Goal: Task Accomplishment & Management: Manage account settings

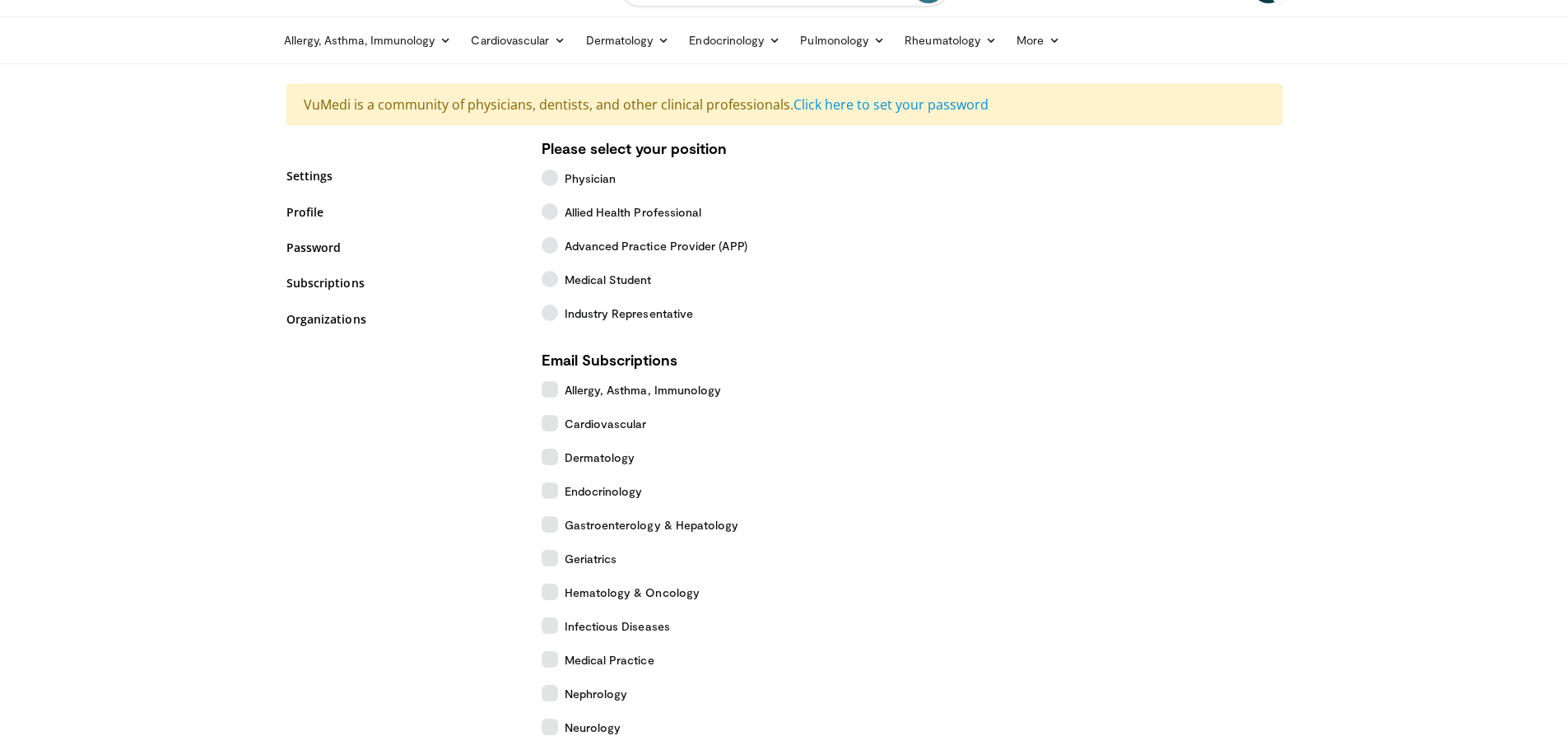
scroll to position [82, 0]
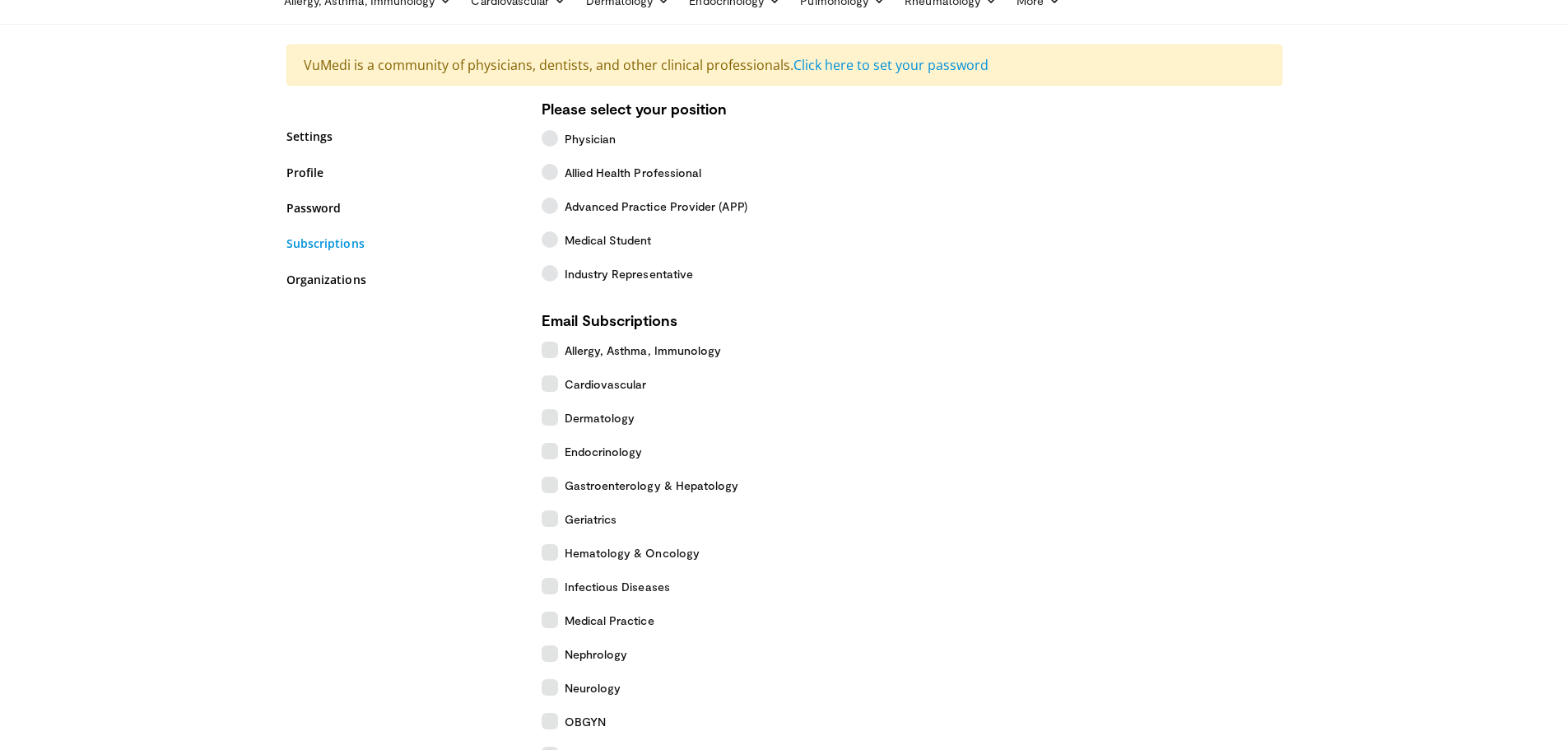
click at [424, 246] on link "Subscriptions" at bounding box center [402, 243] width 231 height 17
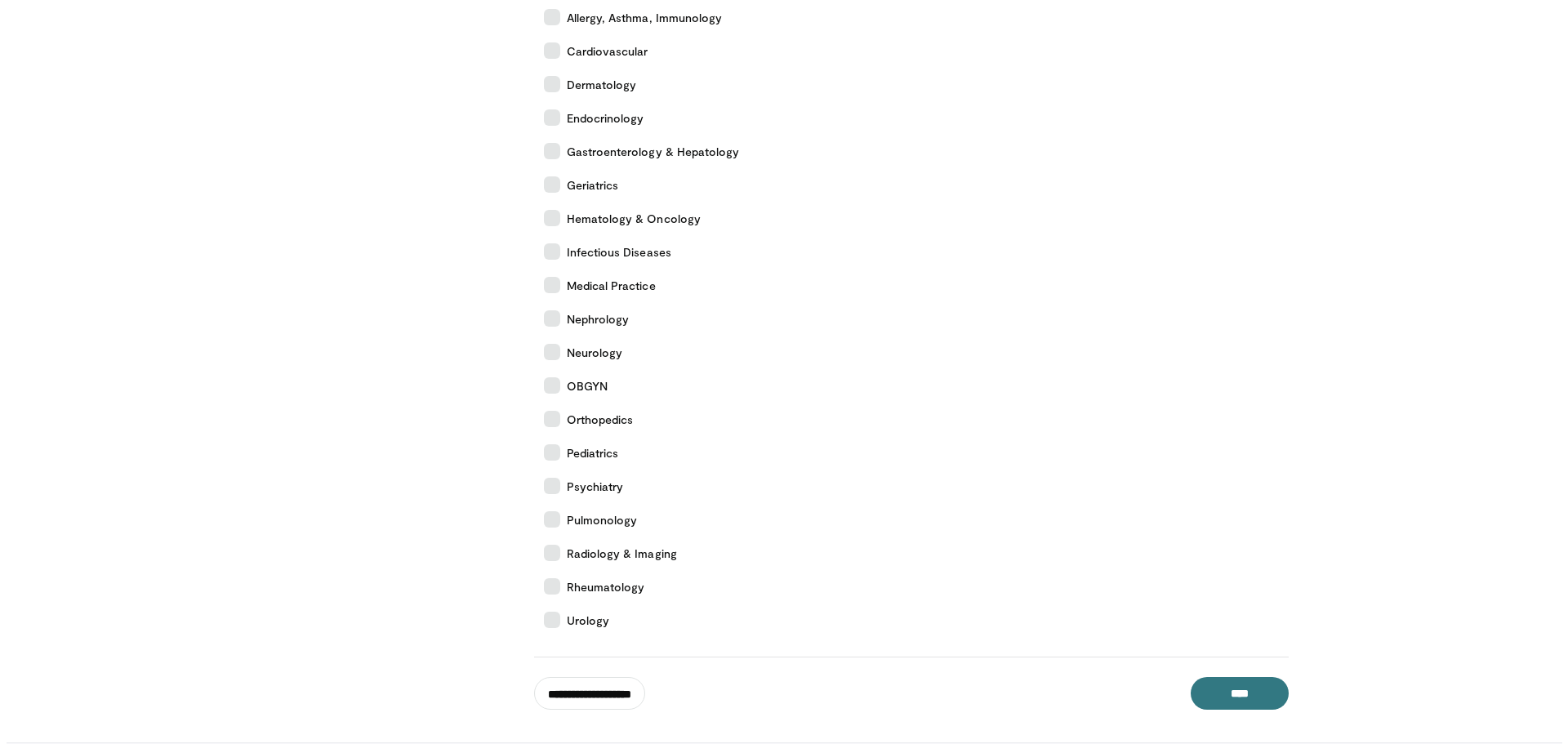
scroll to position [539, 0]
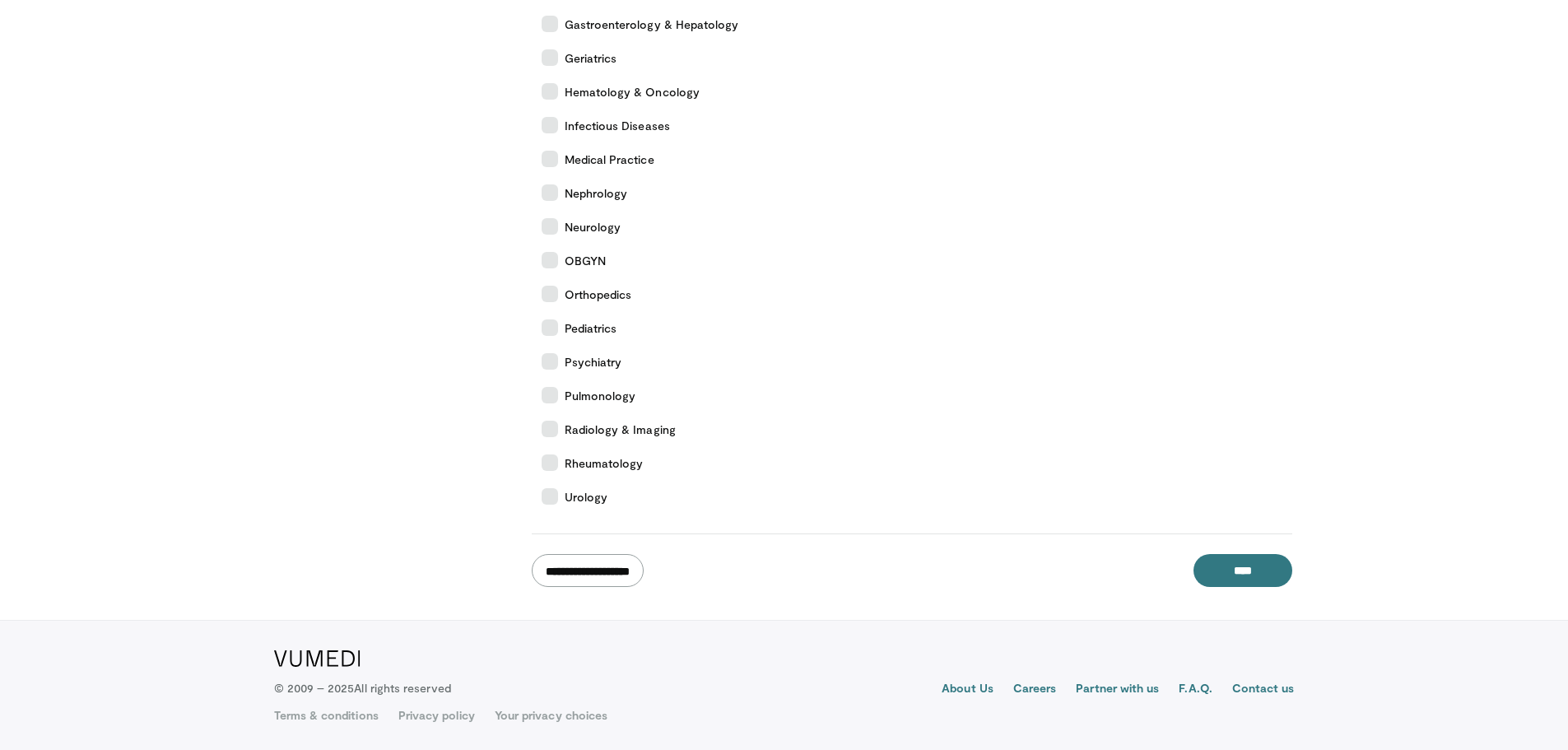
click at [644, 565] on input "**********" at bounding box center [587, 571] width 112 height 33
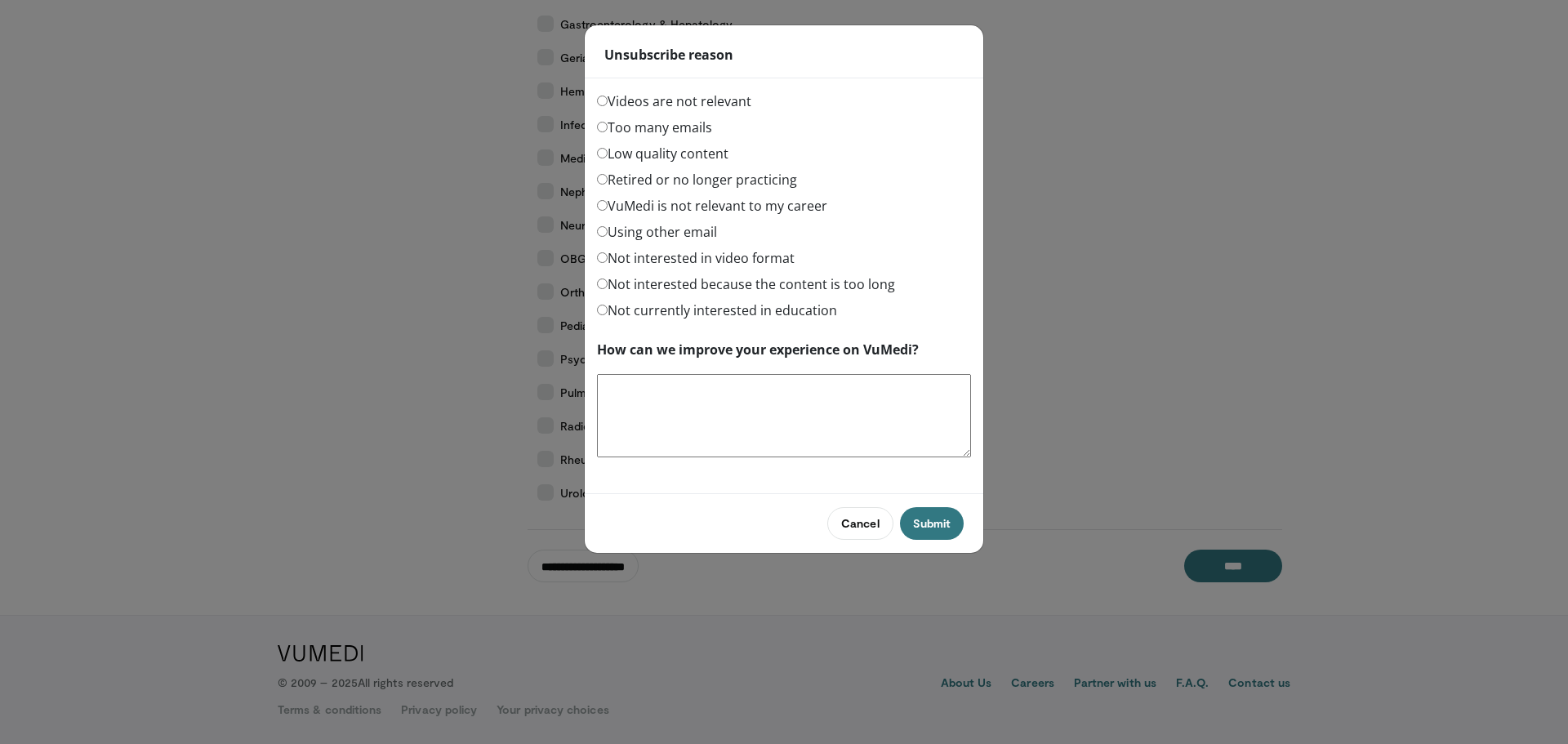
click at [683, 118] on label "Too many emails" at bounding box center [654, 127] width 115 height 20
click at [928, 526] on button "Submit" at bounding box center [932, 524] width 64 height 33
